Goal: Task Accomplishment & Management: Manage account settings

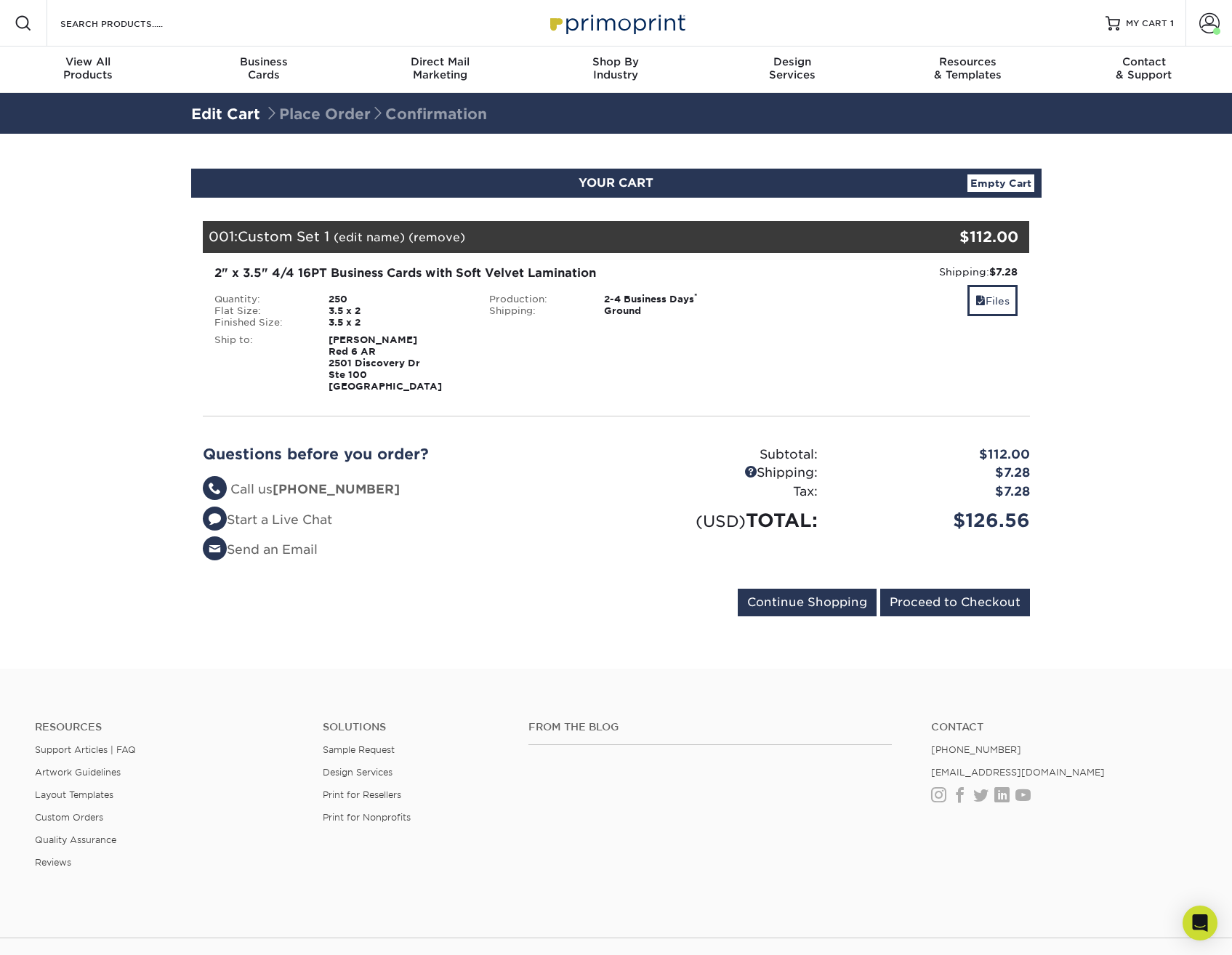
click at [58, 217] on section "YOUR CART Empty Cart Your Cart is Empty View Account Active Orders Order Histor…" at bounding box center [616, 401] width 1232 height 535
click at [1117, 579] on section "YOUR CART Empty Cart Your Cart is Empty View Account Active Orders Order Histor…" at bounding box center [616, 401] width 1232 height 535
click at [1205, 13] on span at bounding box center [1210, 23] width 20 height 20
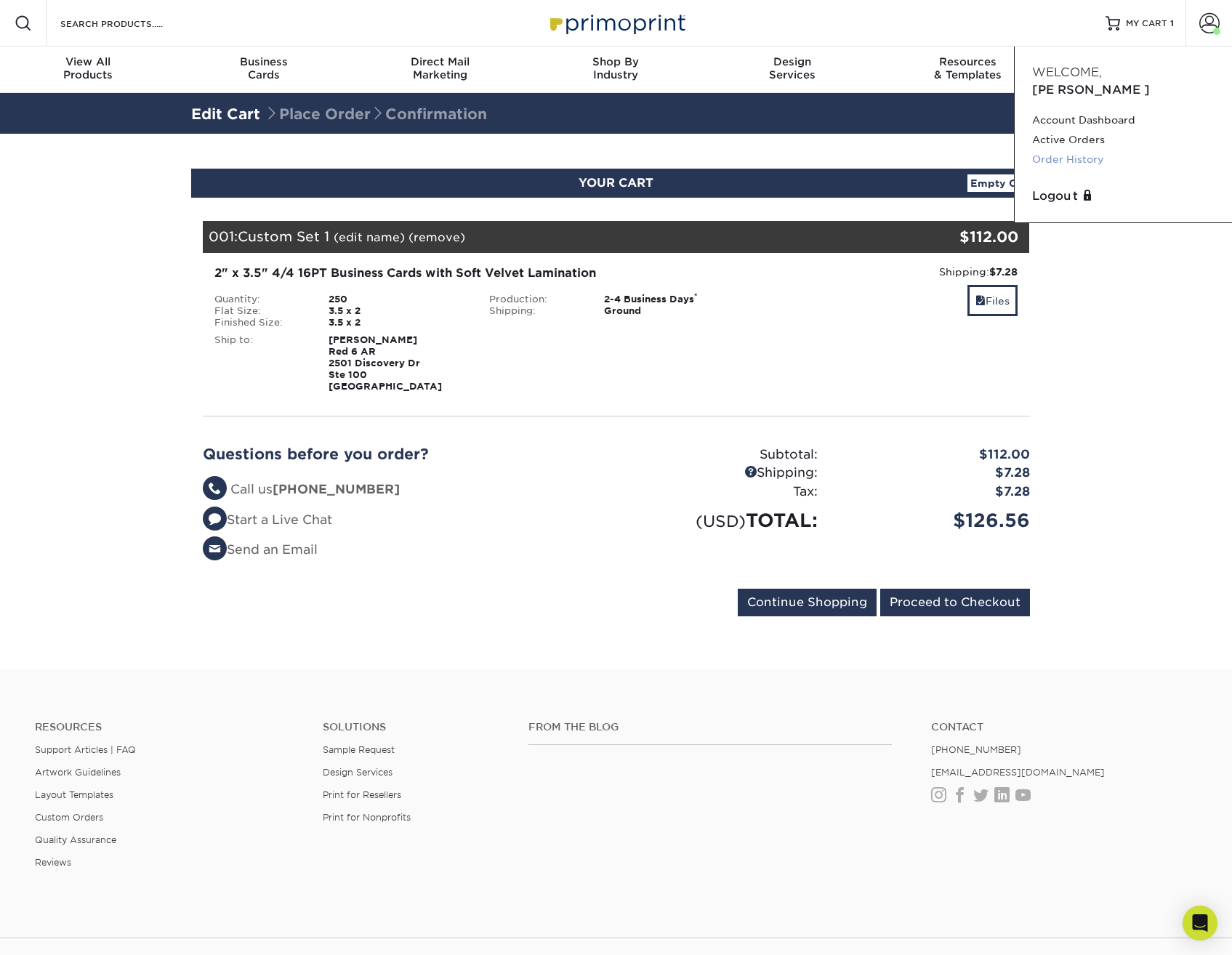
click at [1067, 150] on link "Order History" at bounding box center [1123, 159] width 182 height 20
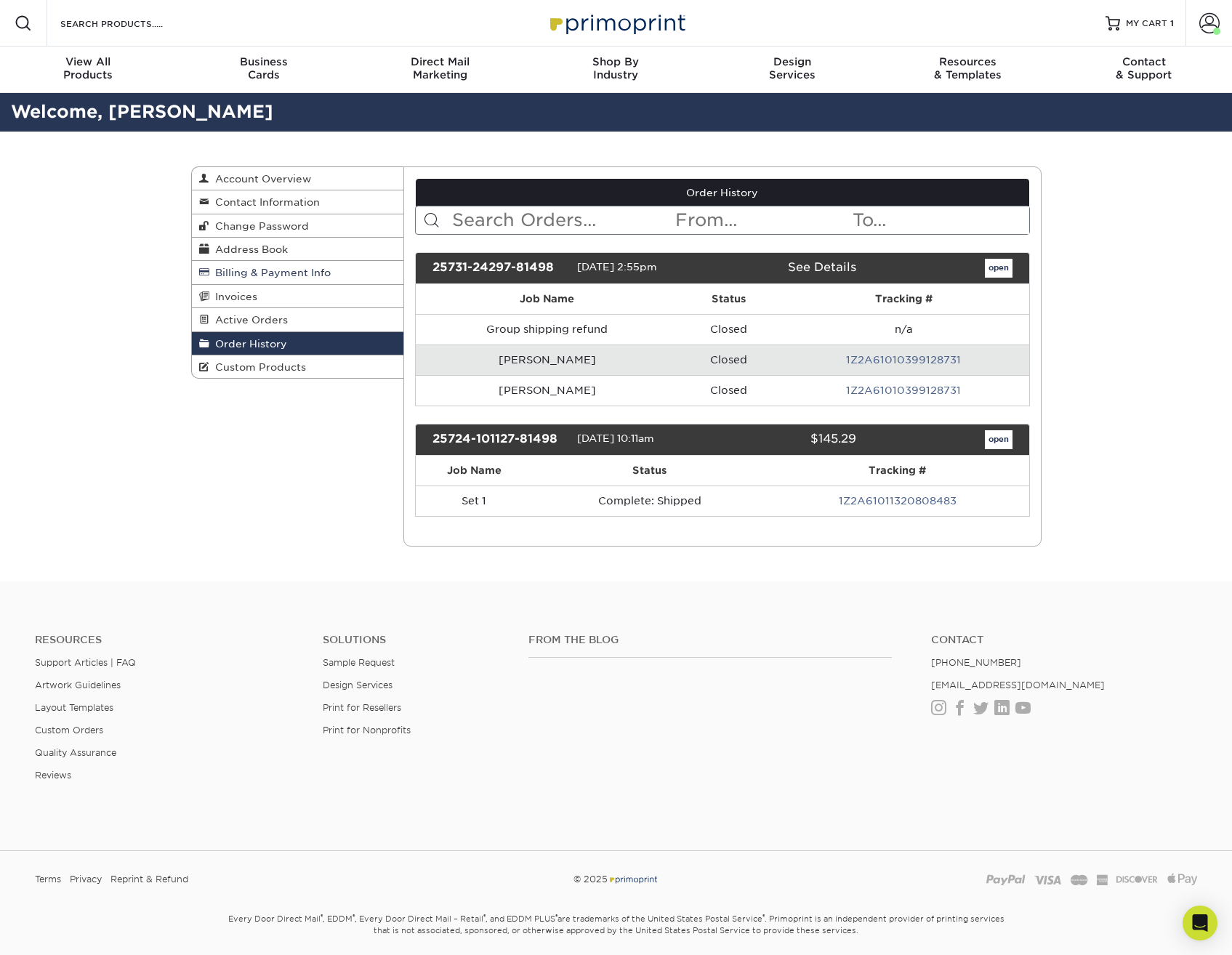
click at [325, 268] on span "Billing & Payment Info" at bounding box center [270, 272] width 121 height 12
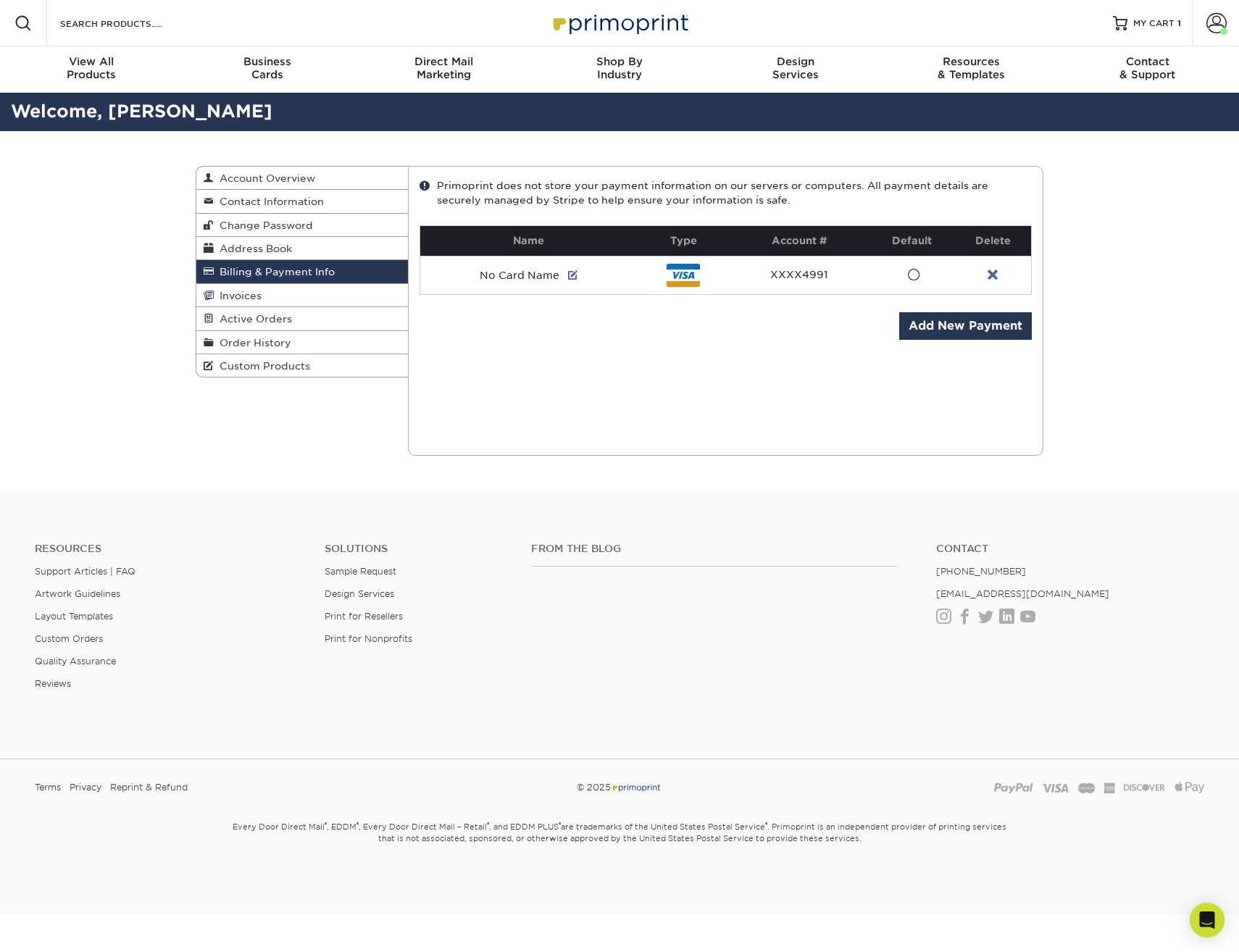
click at [297, 288] on link "Invoices" at bounding box center [302, 296] width 212 height 23
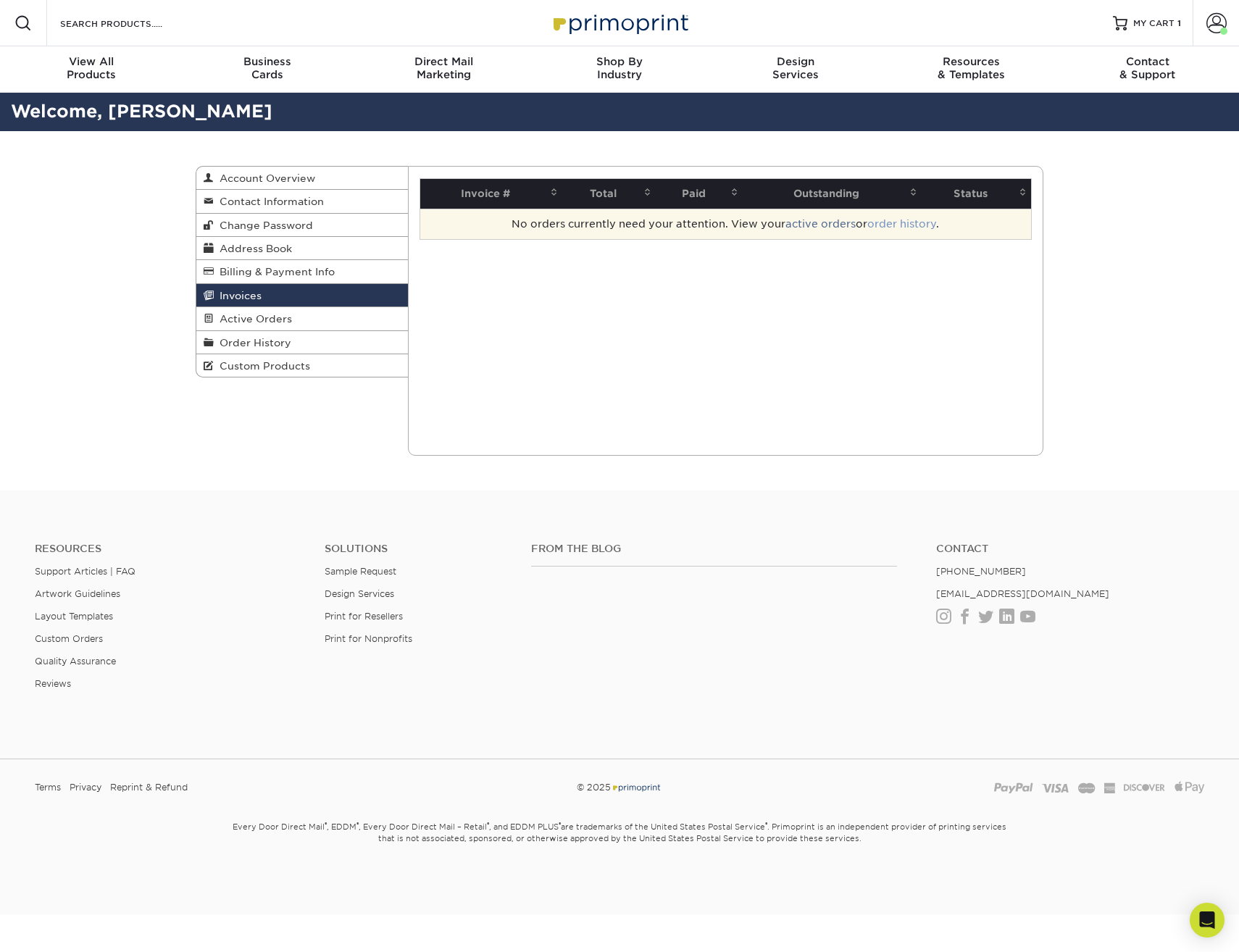
click at [905, 223] on link "order history" at bounding box center [902, 224] width 69 height 12
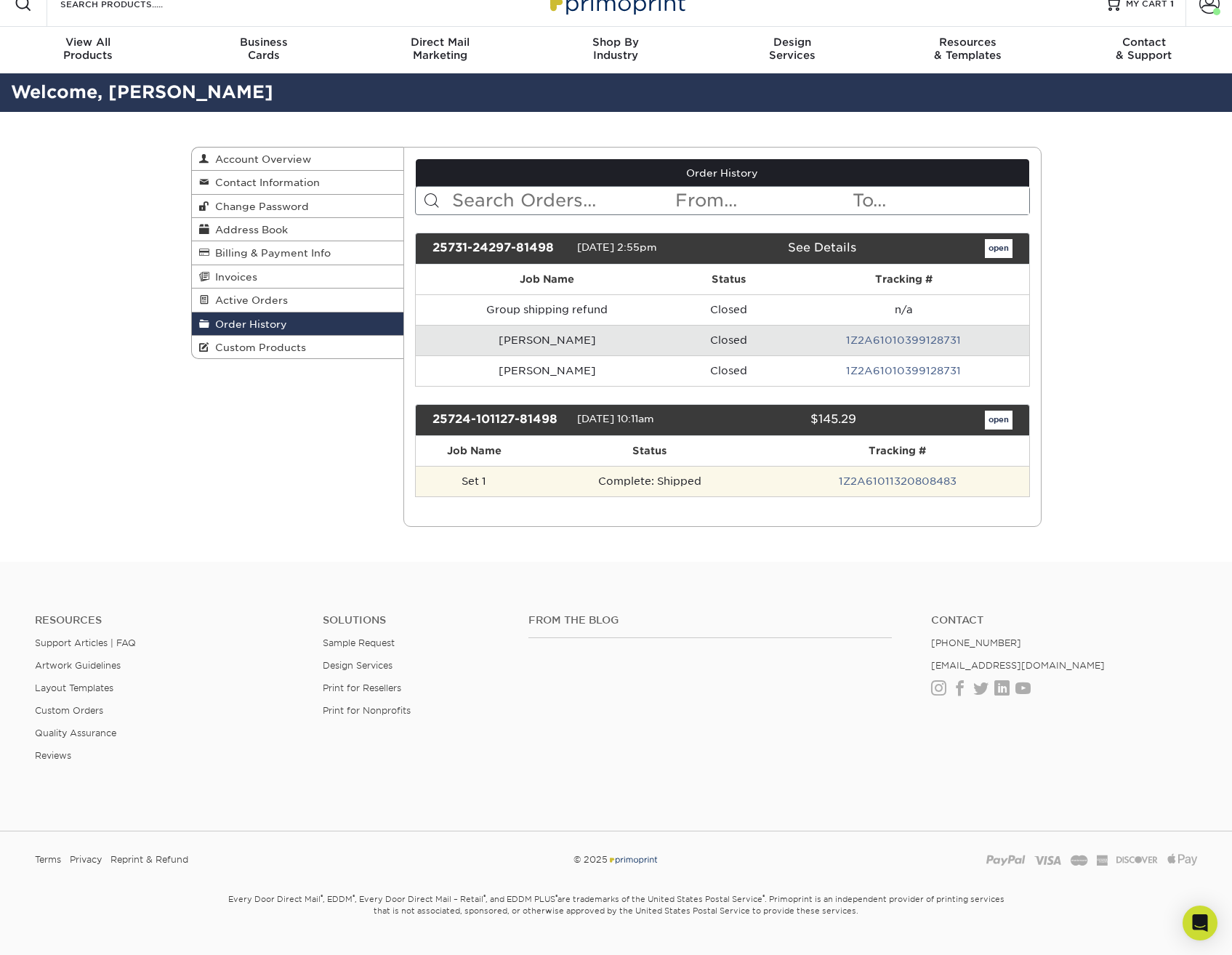
scroll to position [52, 0]
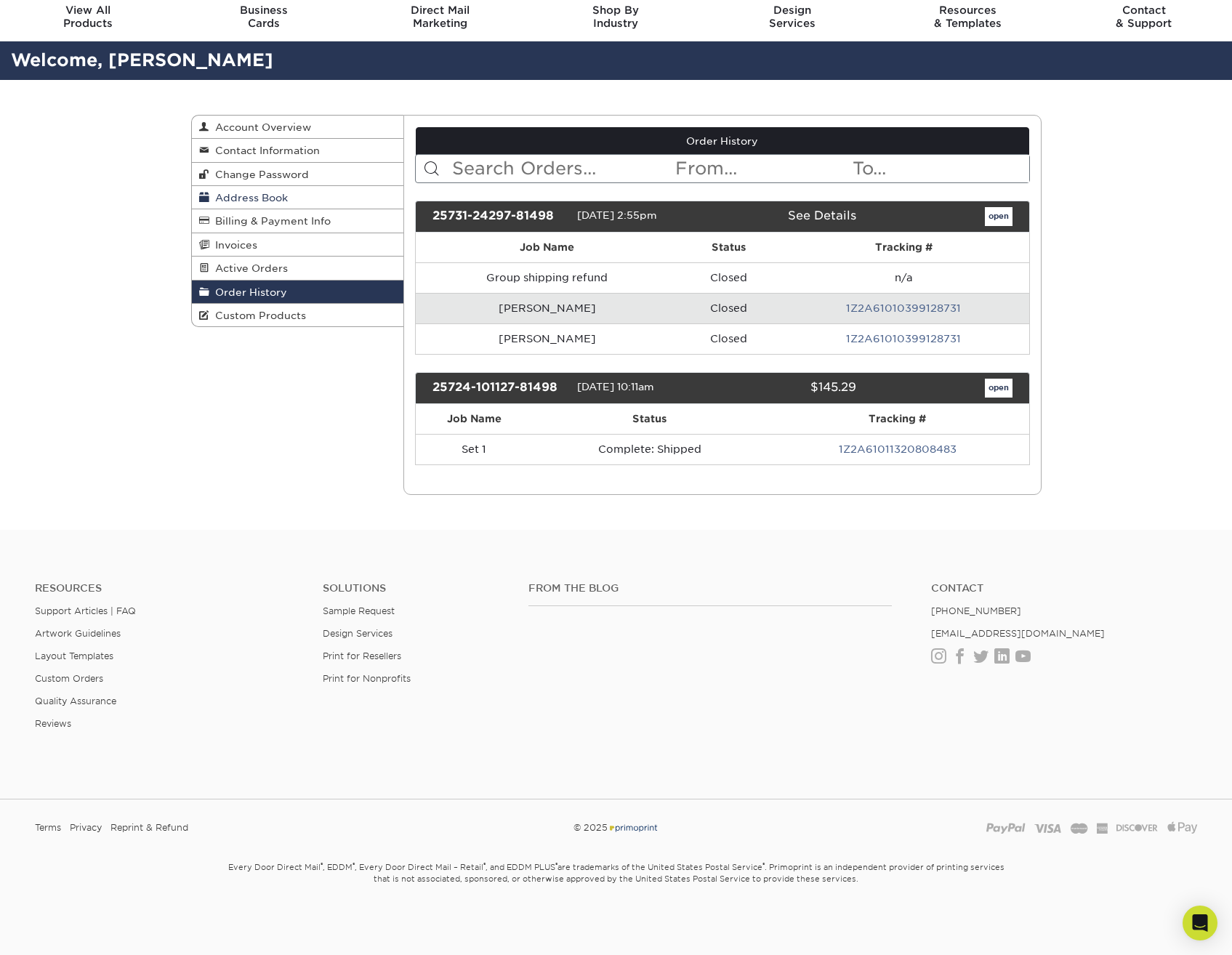
click at [242, 247] on span "Invoices" at bounding box center [233, 245] width 48 height 12
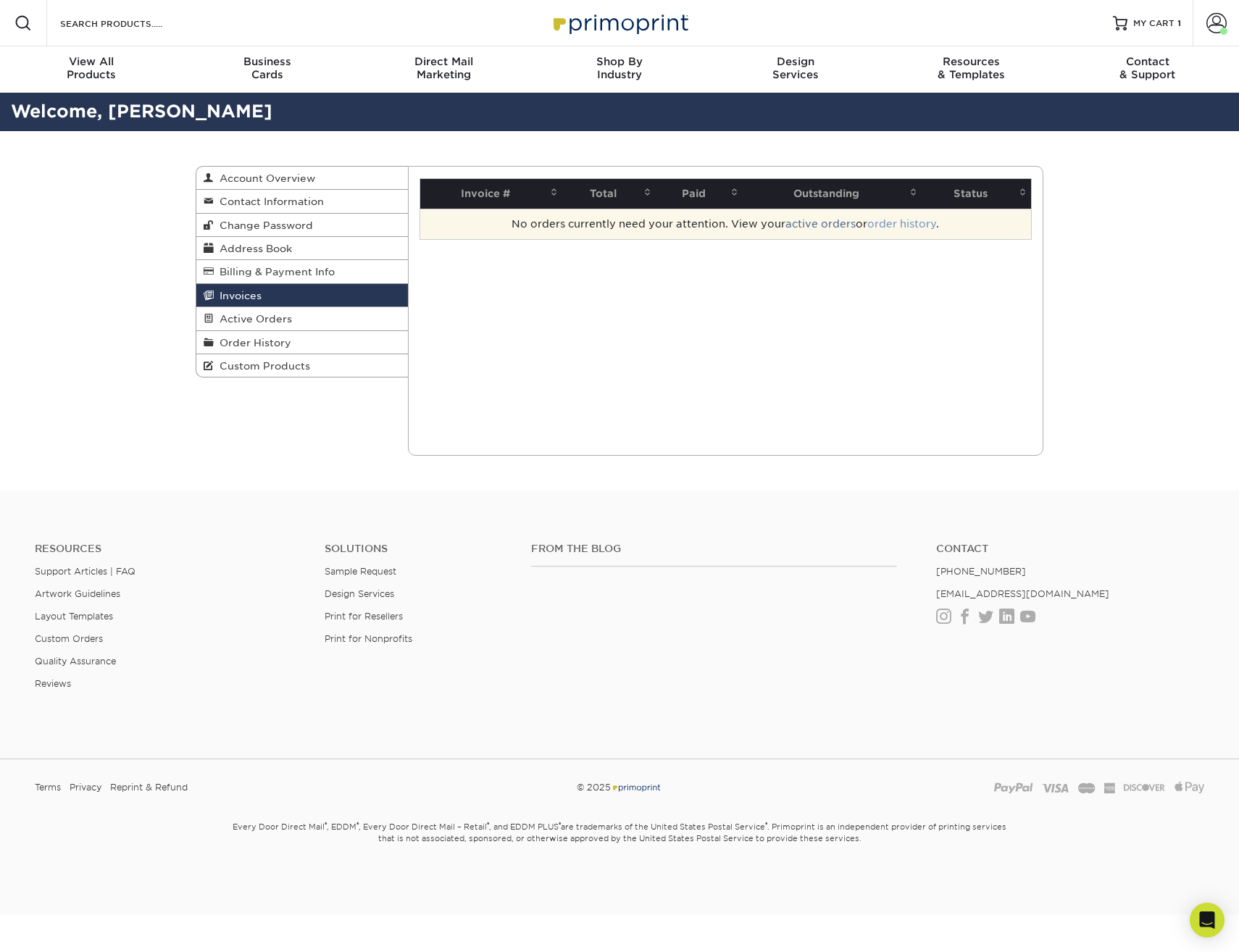
click at [929, 220] on link "order history" at bounding box center [902, 224] width 69 height 12
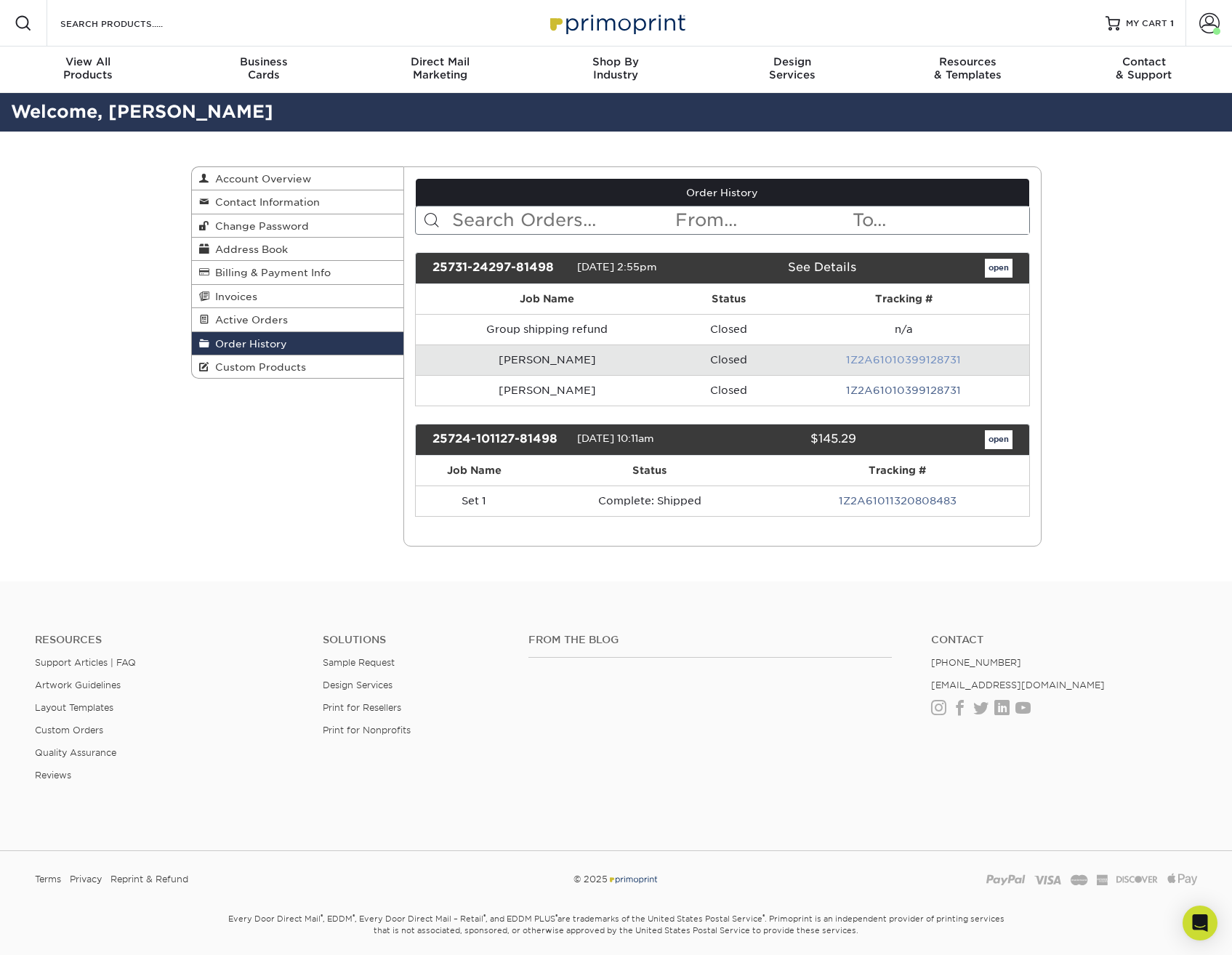
click at [897, 358] on link "1Z2A61010399128731" at bounding box center [904, 359] width 115 height 12
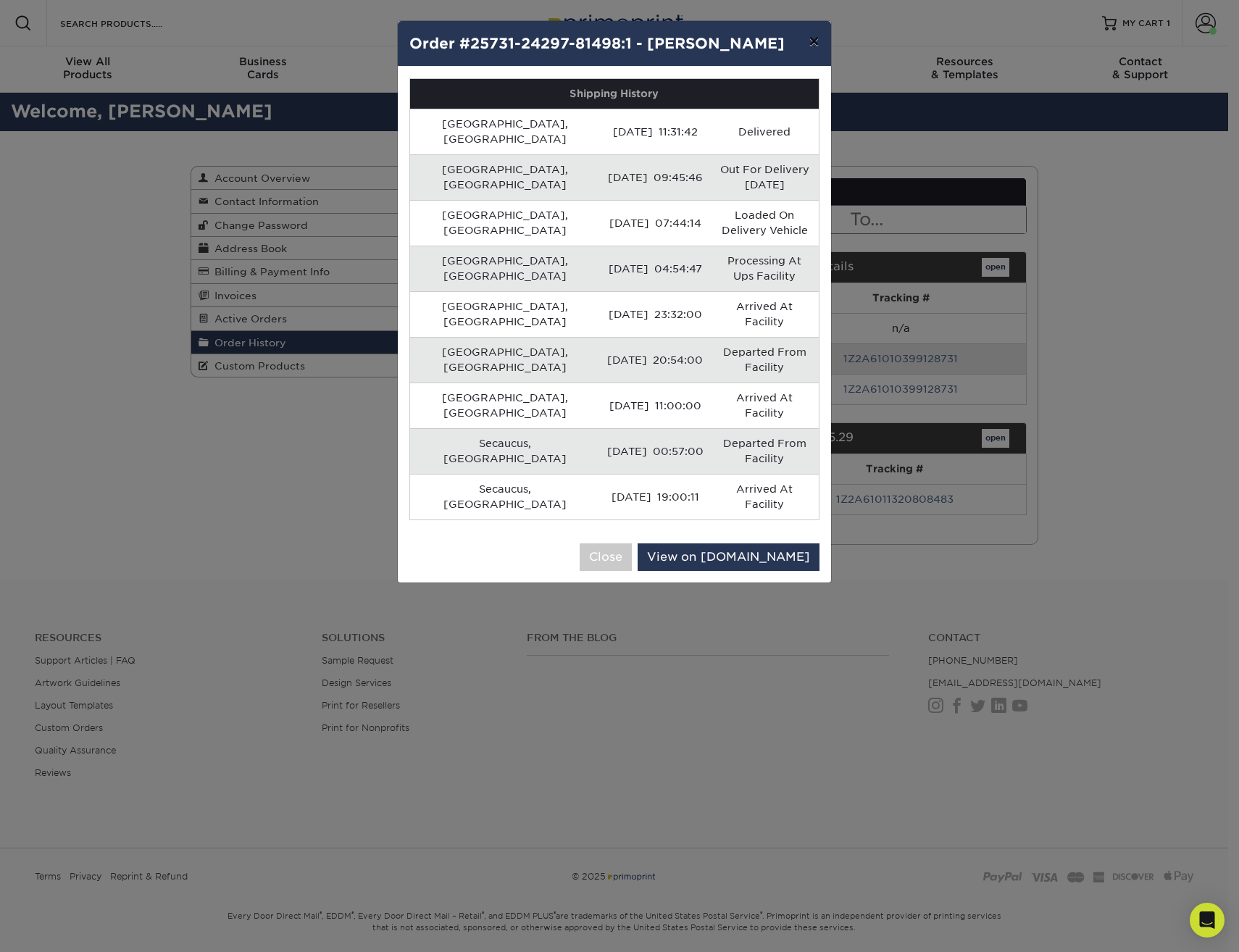
click at [818, 41] on button "×" at bounding box center [814, 41] width 34 height 41
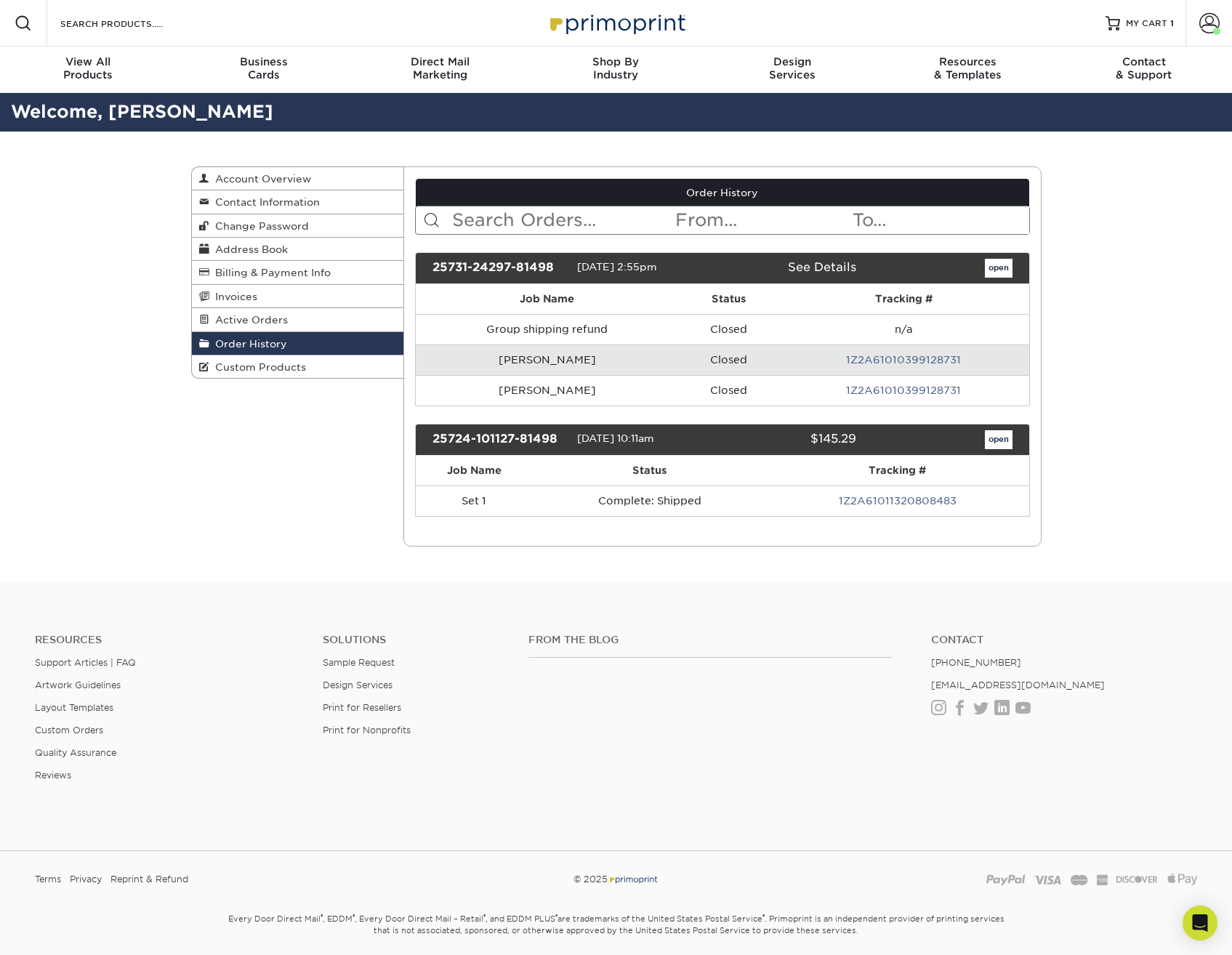
drag, startPoint x: 131, startPoint y: 191, endPoint x: 126, endPoint y: 202, distance: 12.1
click at [131, 192] on div "Order History Account Overview Contact Information Change Password Address Book…" at bounding box center [616, 356] width 1232 height 450
click at [232, 292] on span "Invoices" at bounding box center [233, 296] width 48 height 12
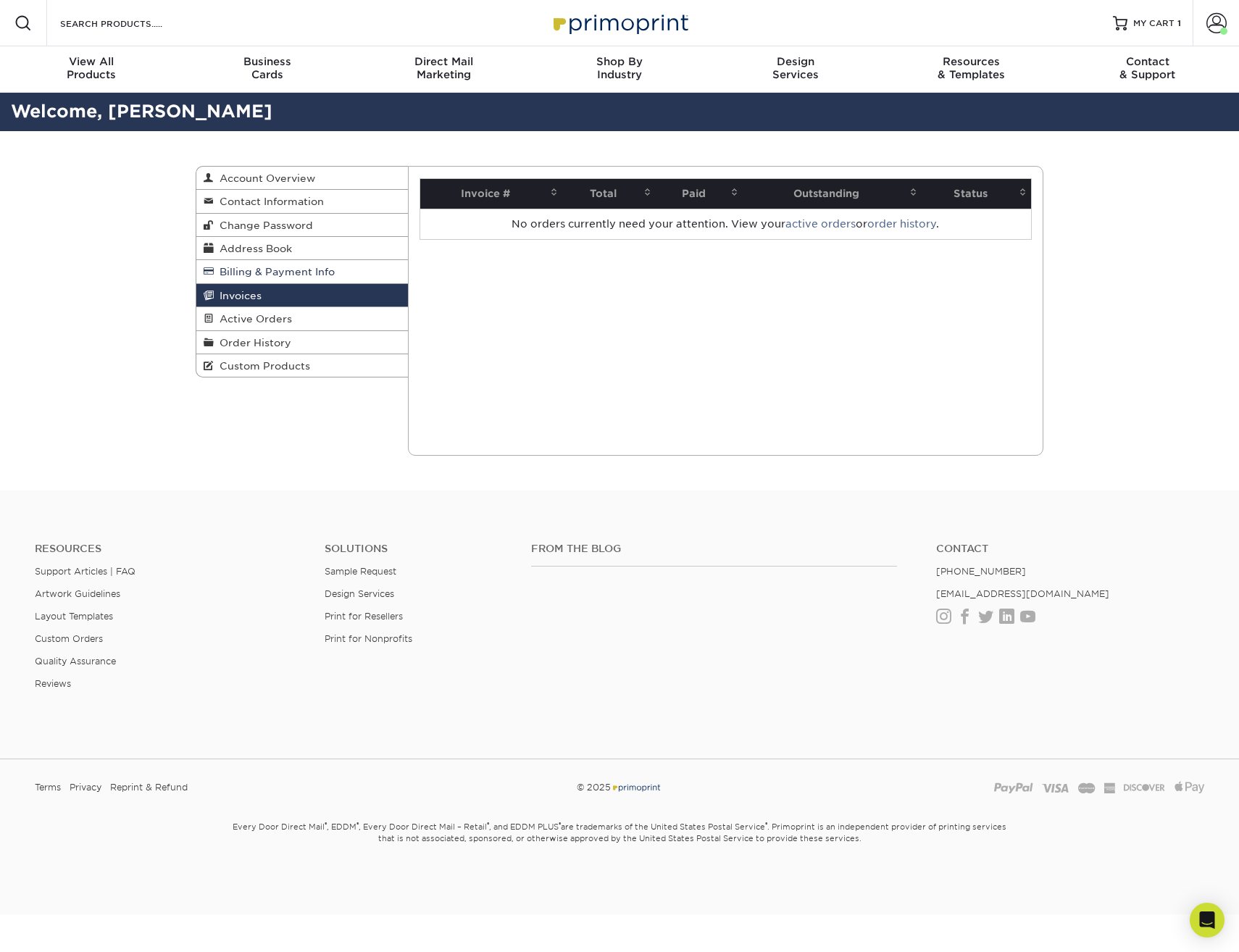
click at [279, 277] on span "Billing & Payment Info" at bounding box center [274, 271] width 121 height 12
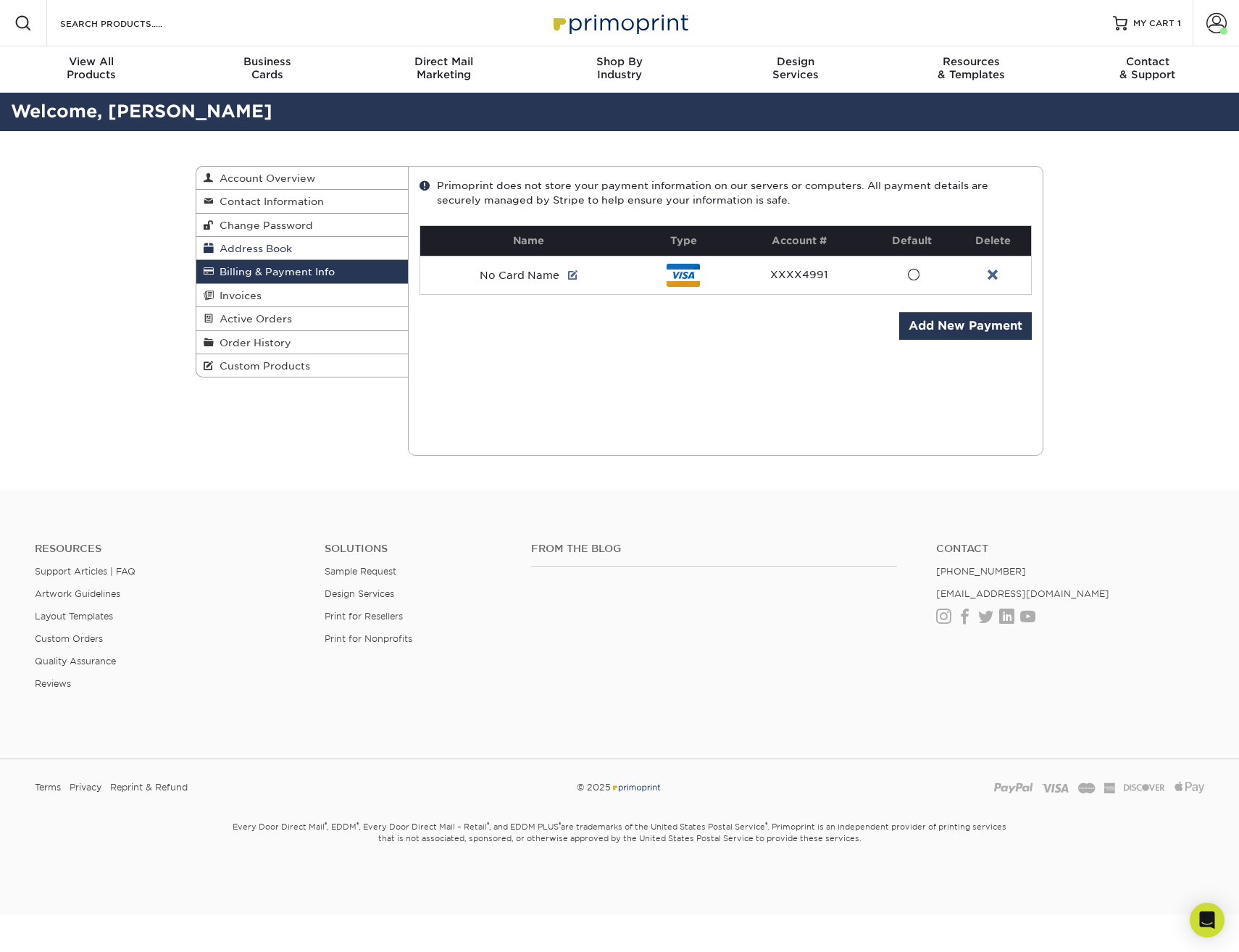
click at [265, 245] on span "Address Book" at bounding box center [252, 249] width 78 height 12
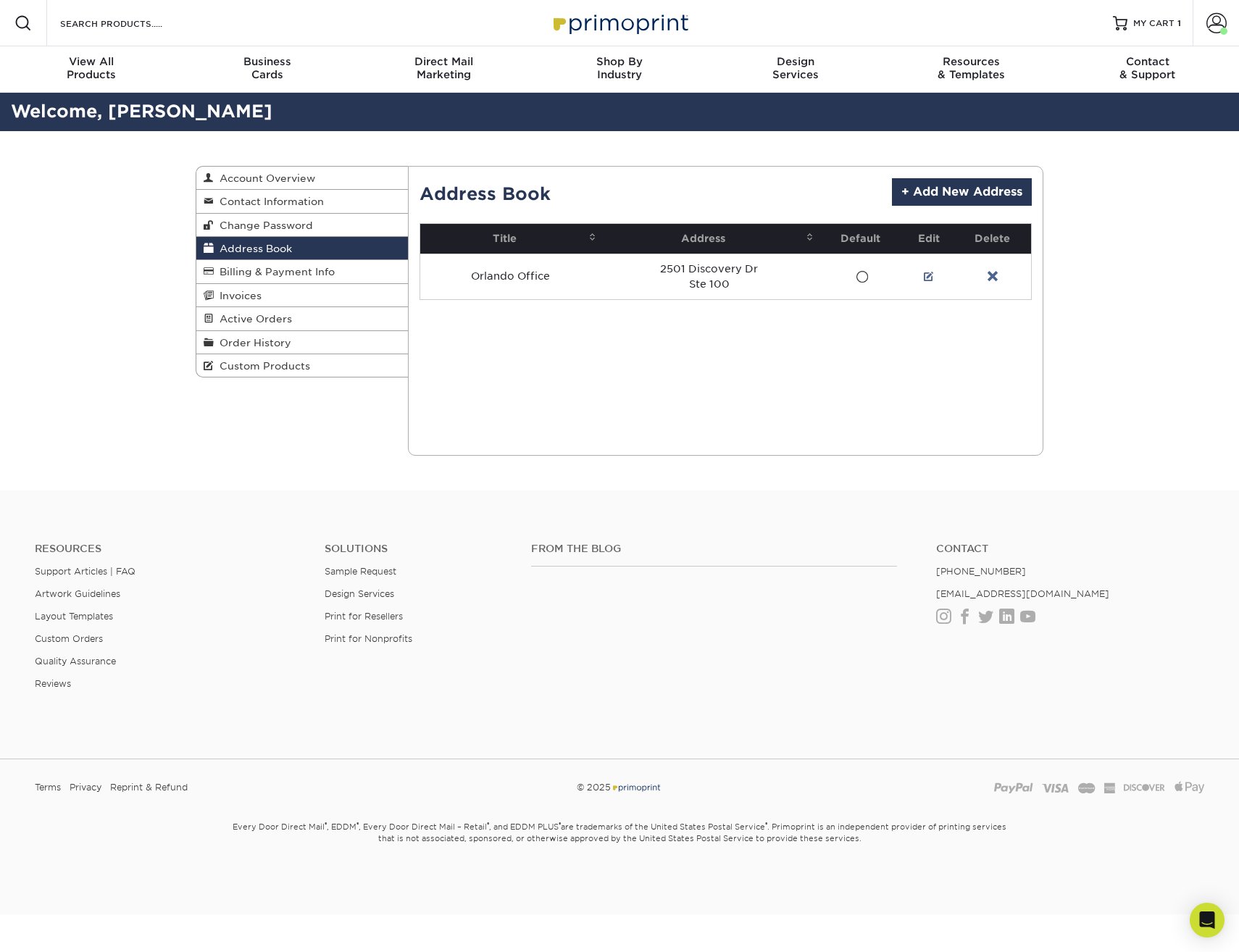
click at [51, 258] on div "Address Book Account Overview Contact Information Change Password Address Book …" at bounding box center [620, 310] width 1239 height 359
click at [291, 225] on span "Change Password" at bounding box center [263, 225] width 99 height 12
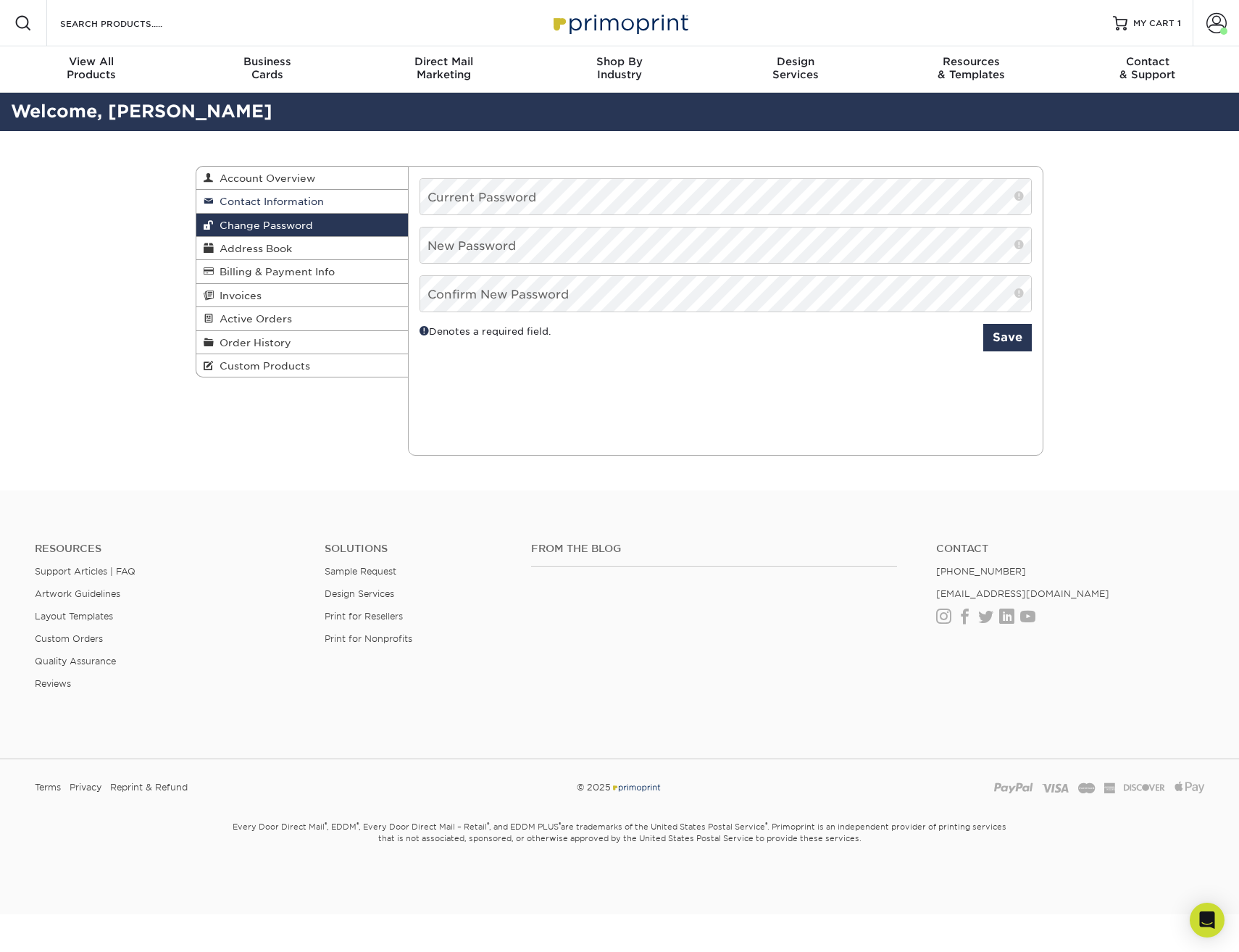
click at [291, 204] on span "Contact Information" at bounding box center [268, 201] width 110 height 12
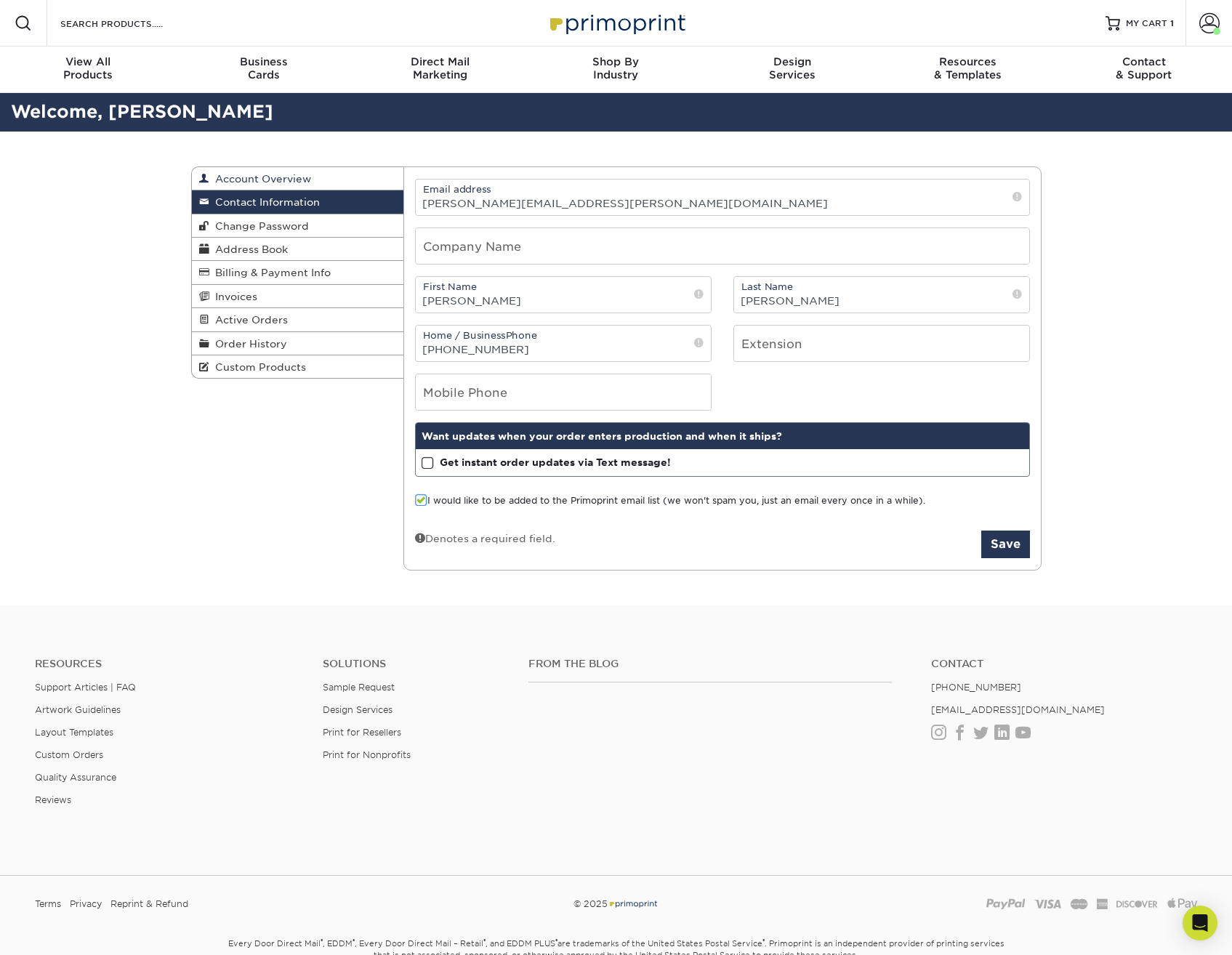
click at [291, 184] on span "Account Overview" at bounding box center [260, 178] width 102 height 12
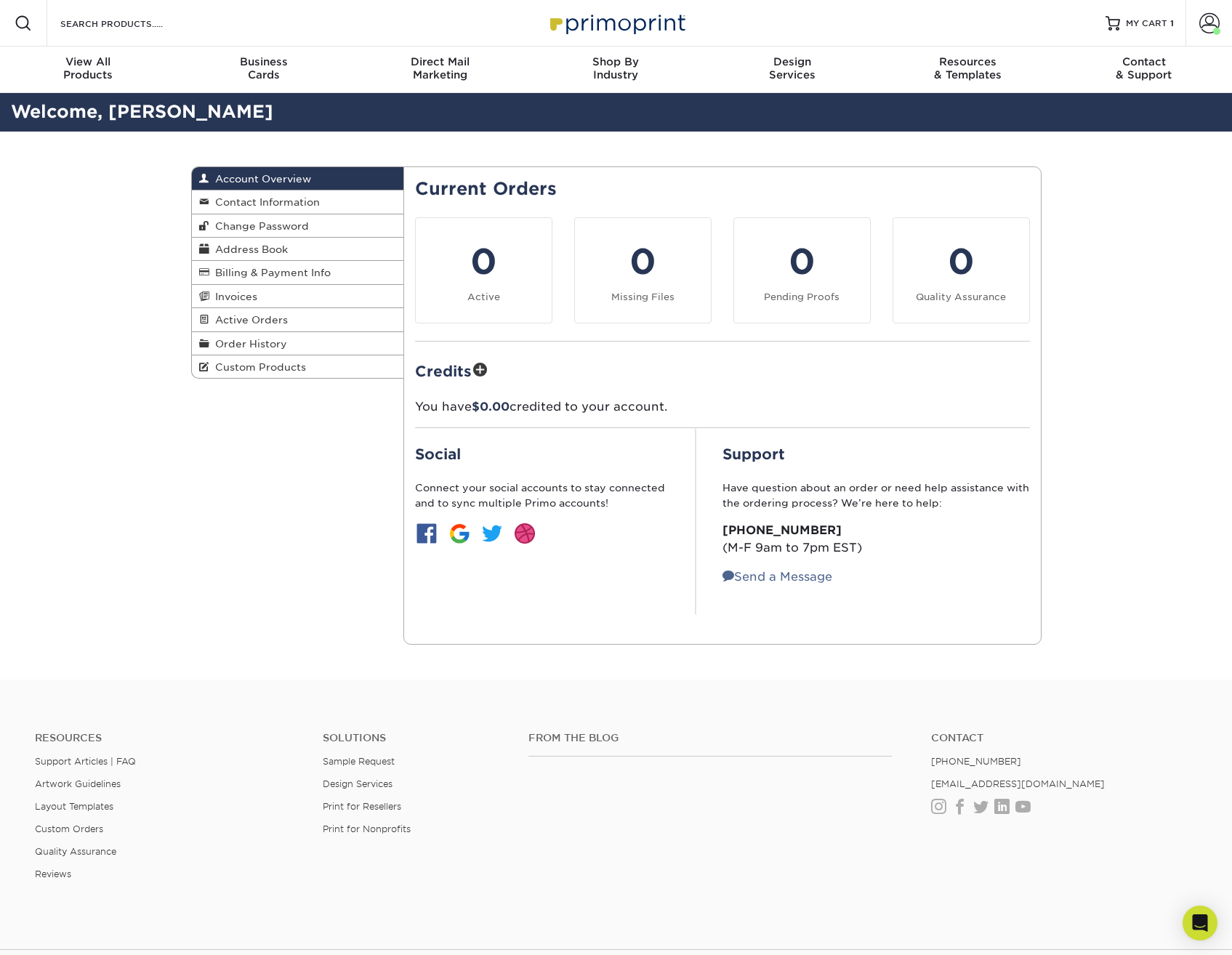
click at [130, 282] on div "Account Overview Account Overview Contact Information Change Password Address B…" at bounding box center [616, 405] width 1232 height 548
click at [1148, 462] on div "Account Overview Account Overview Contact Information Change Password Address B…" at bounding box center [616, 405] width 1232 height 548
